Goal: Navigation & Orientation: Find specific page/section

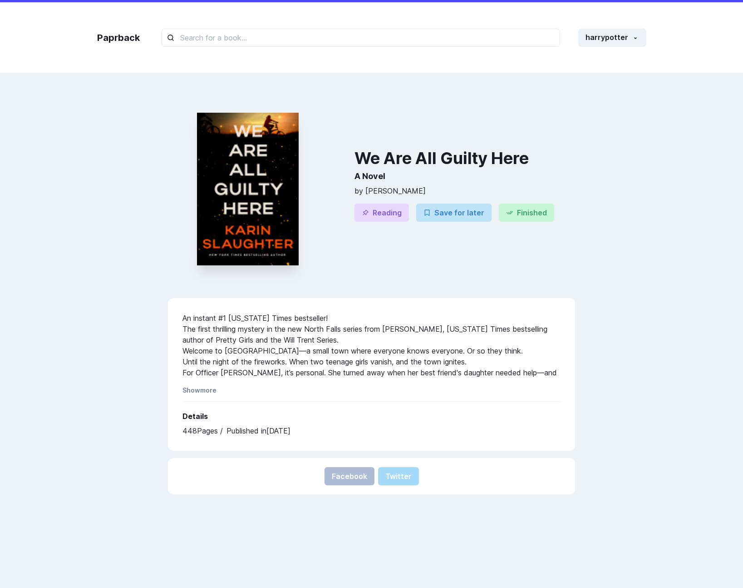
click at [656, 30] on div "Paprback harrypotter Home Profile Settings Log out" at bounding box center [371, 36] width 743 height 73
click at [625, 36] on button "harrypotter" at bounding box center [613, 38] width 68 height 18
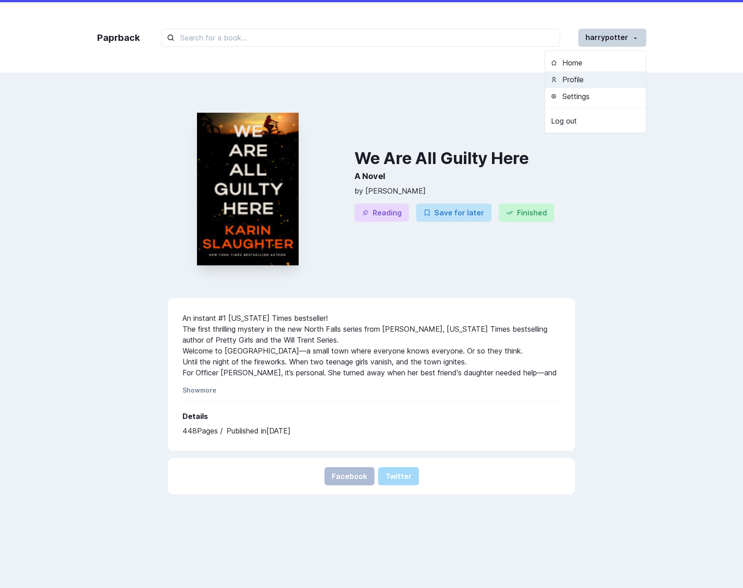
click at [615, 77] on button "Profile" at bounding box center [595, 79] width 101 height 17
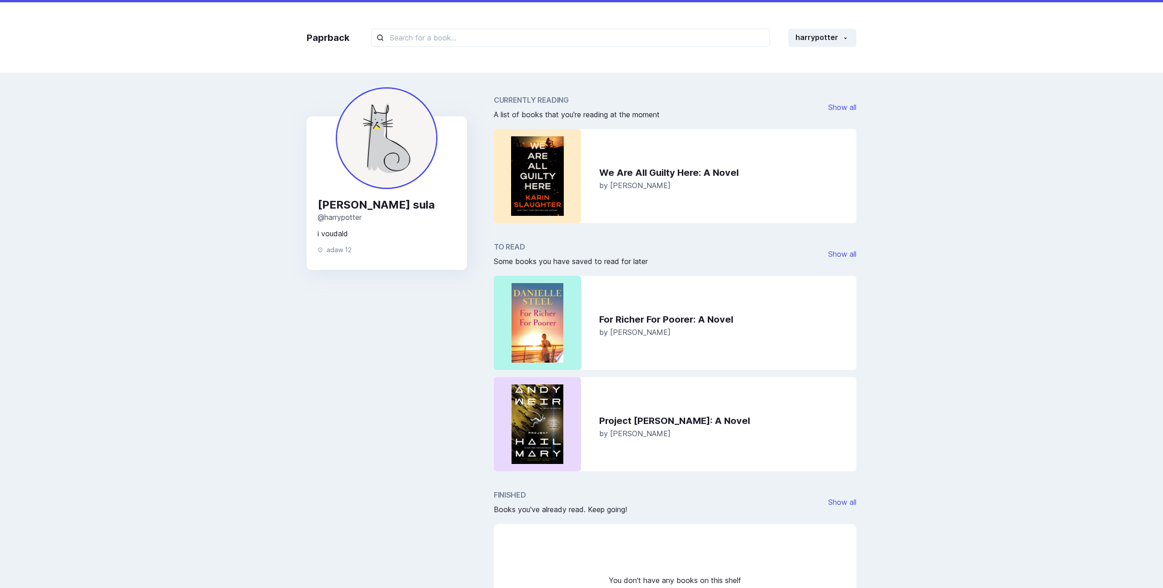
click at [514, 99] on h2 "Currently Reading" at bounding box center [577, 99] width 166 height 11
copy h2 "Currently Reading"
click at [623, 114] on p "A list of books that you're reading at the moment" at bounding box center [577, 114] width 166 height 11
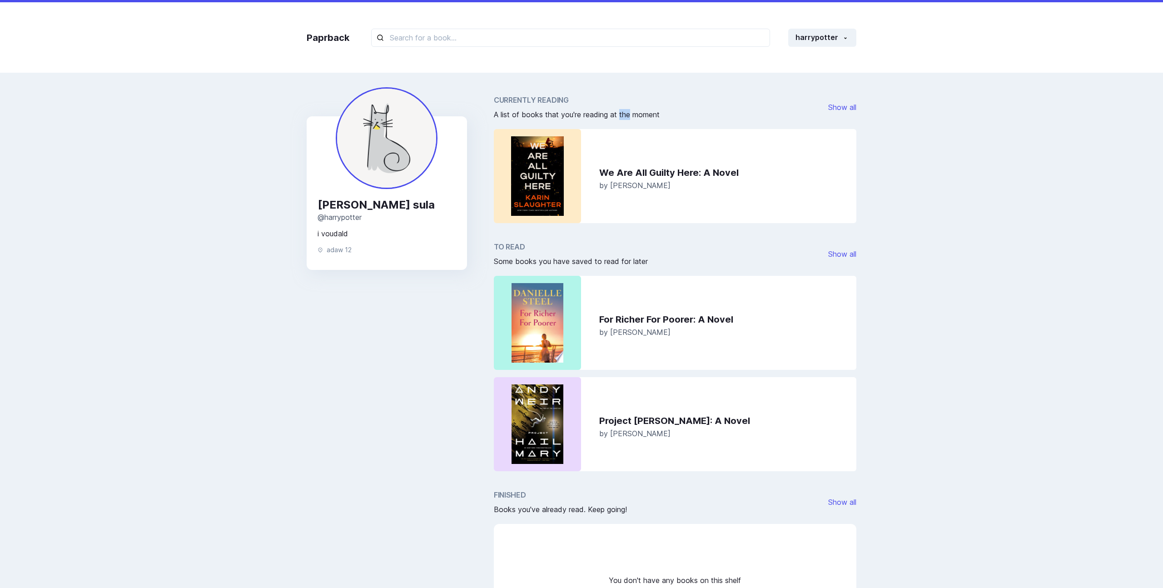
click at [623, 114] on p "A list of books that you're reading at the moment" at bounding box center [577, 114] width 166 height 11
copy p "A list of books that you're reading at the moment"
click at [511, 252] on h2 "To Read" at bounding box center [571, 246] width 154 height 11
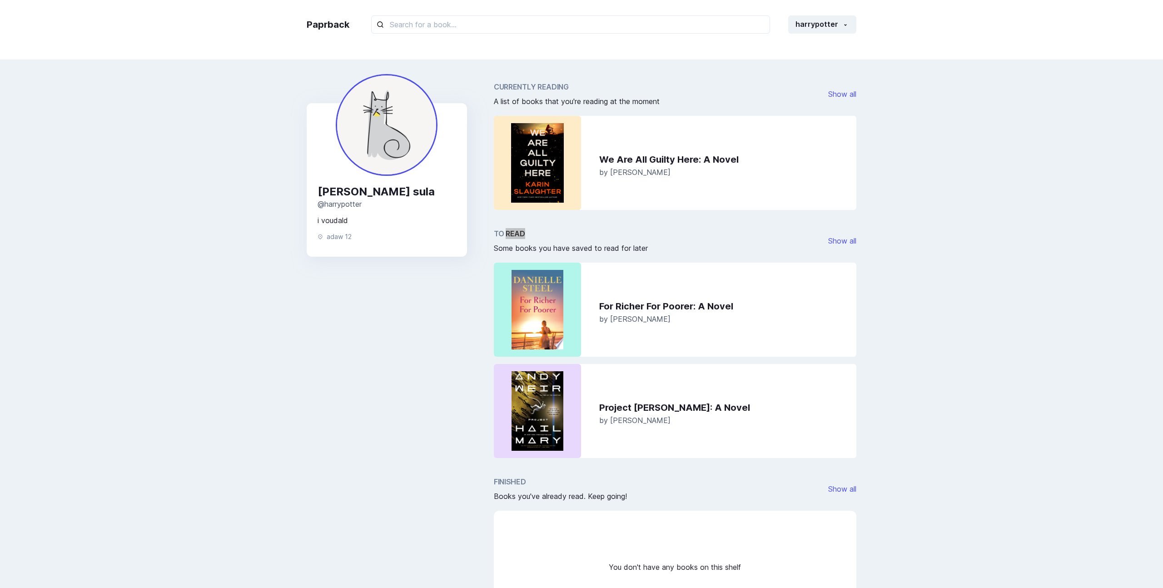
scroll to position [14, 0]
click at [499, 485] on h2 "Finished" at bounding box center [560, 480] width 133 height 11
copy h2 "Finished"
click at [616, 495] on p "Books you've already read. Keep going!" at bounding box center [560, 495] width 133 height 11
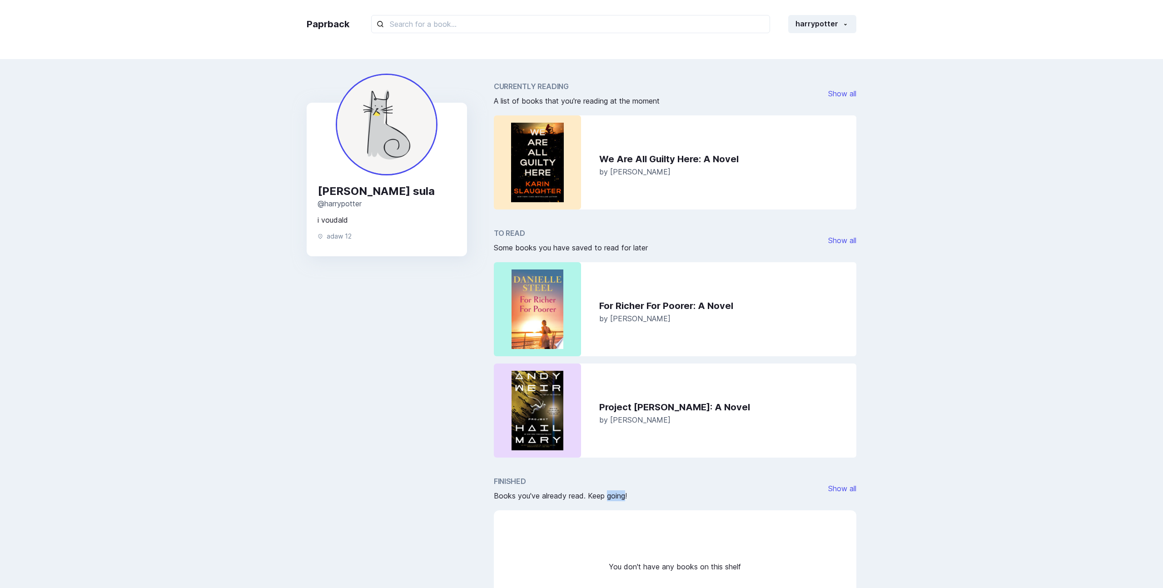
click at [616, 495] on p "Books you've already read. Keep going!" at bounding box center [560, 495] width 133 height 11
copy p "Books you've already read. Keep going!"
click at [612, 244] on p "Some books you have saved to read for later" at bounding box center [571, 247] width 154 height 11
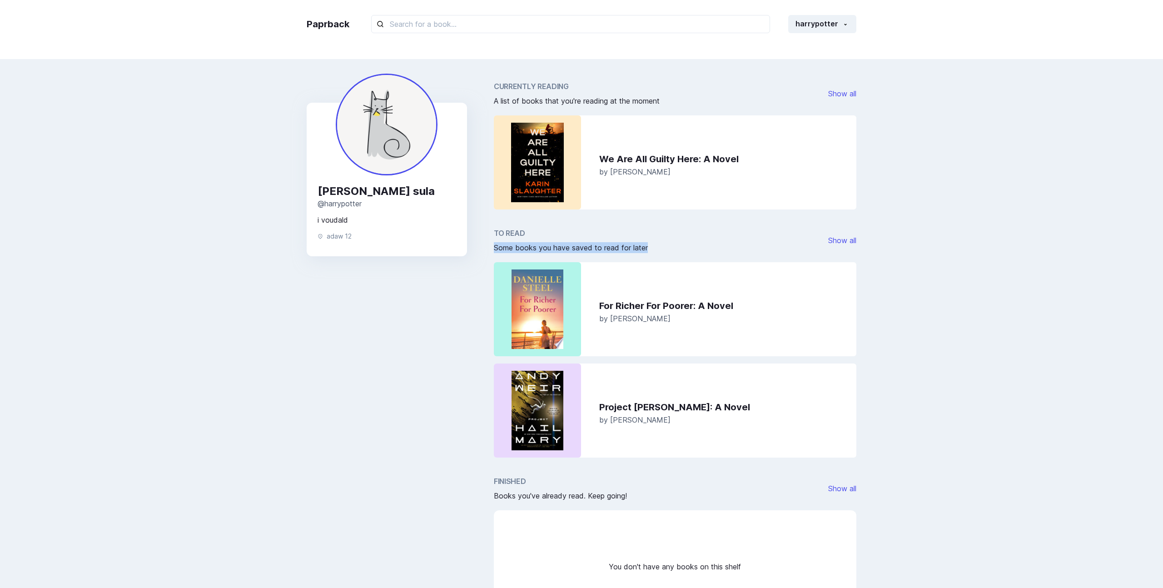
click at [612, 244] on p "Some books you have saved to read for later" at bounding box center [571, 247] width 154 height 11
copy p "Some books you have saved to read for later"
click at [743, 124] on div "We Are All Guilty Here : A Novel by [PERSON_NAME]" at bounding box center [724, 162] width 264 height 94
click at [743, 32] on button "harrypotter" at bounding box center [822, 24] width 68 height 18
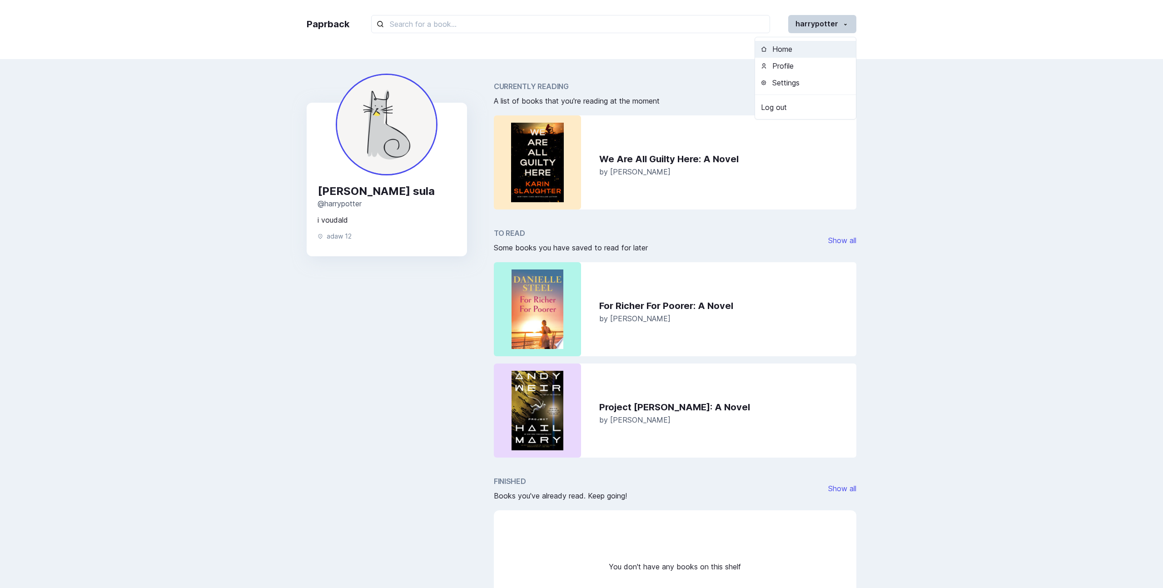
click at [743, 50] on button "Home" at bounding box center [805, 49] width 101 height 17
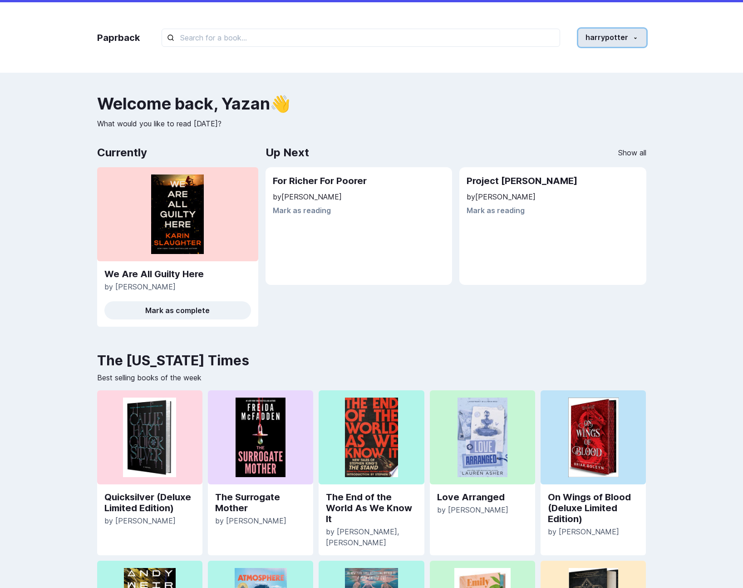
click at [645, 39] on button "harrypotter" at bounding box center [613, 38] width 68 height 18
click at [595, 95] on button "Settings" at bounding box center [595, 96] width 101 height 17
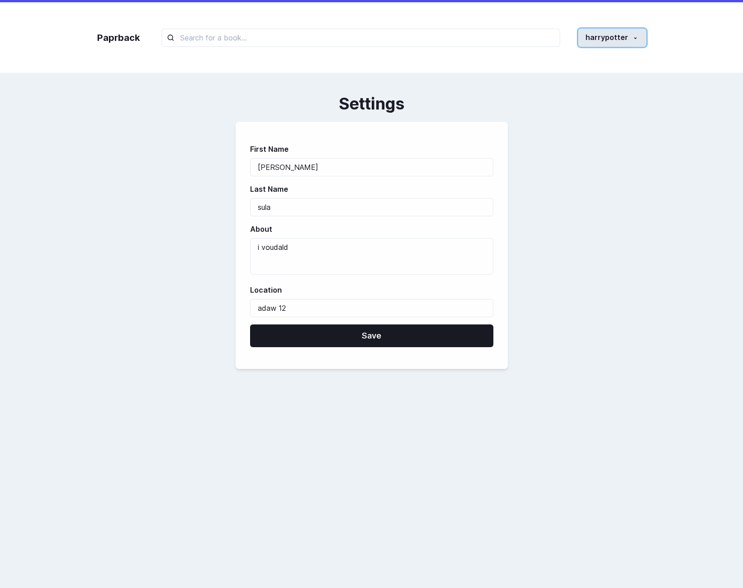
click at [605, 38] on button "harrypotter" at bounding box center [613, 38] width 68 height 18
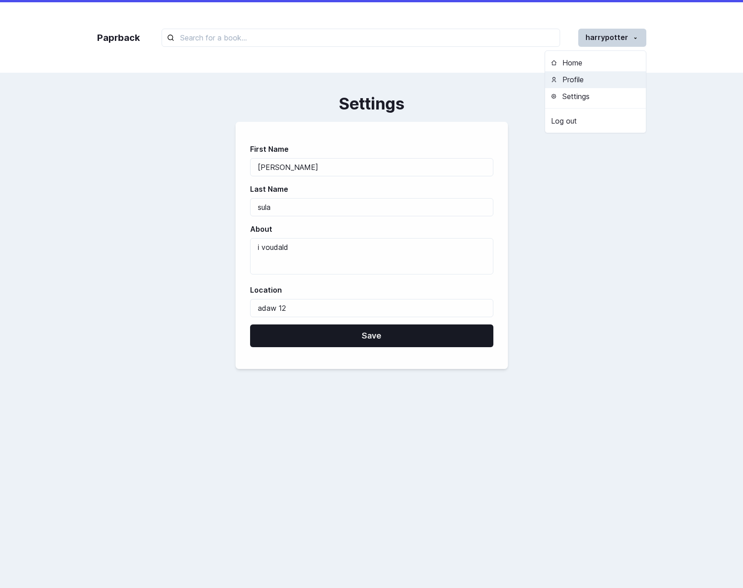
click at [589, 83] on button "Profile" at bounding box center [595, 79] width 101 height 17
